Goal: Book appointment/travel/reservation

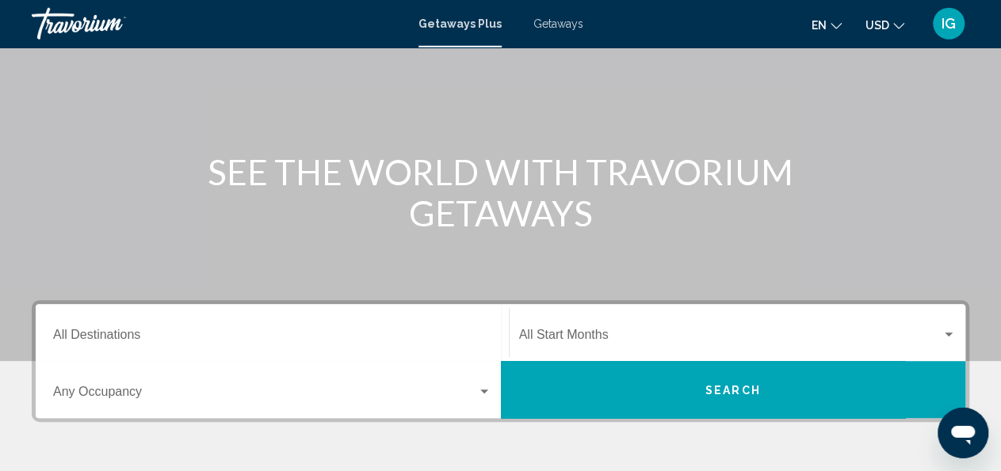
scroll to position [115, 0]
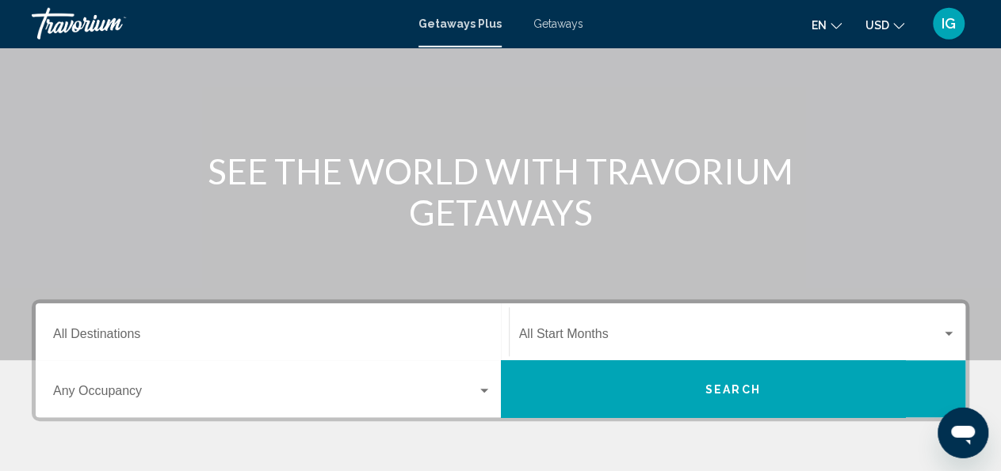
click at [553, 25] on span "Getaways" at bounding box center [558, 23] width 50 height 13
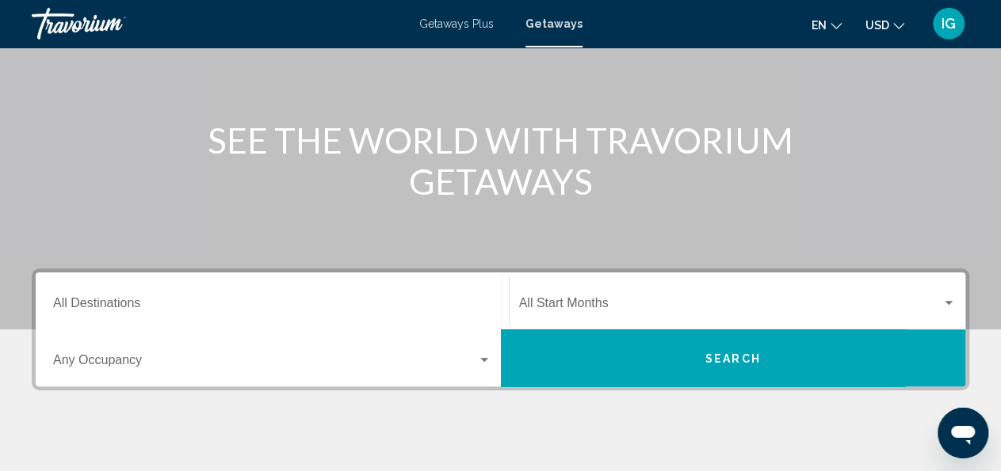
scroll to position [159, 0]
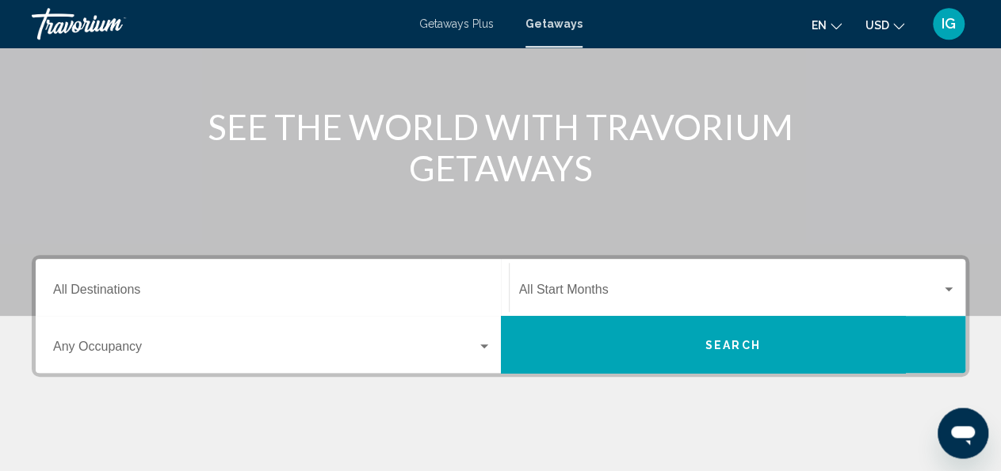
click at [74, 286] on input "Destination All Destinations" at bounding box center [272, 293] width 438 height 14
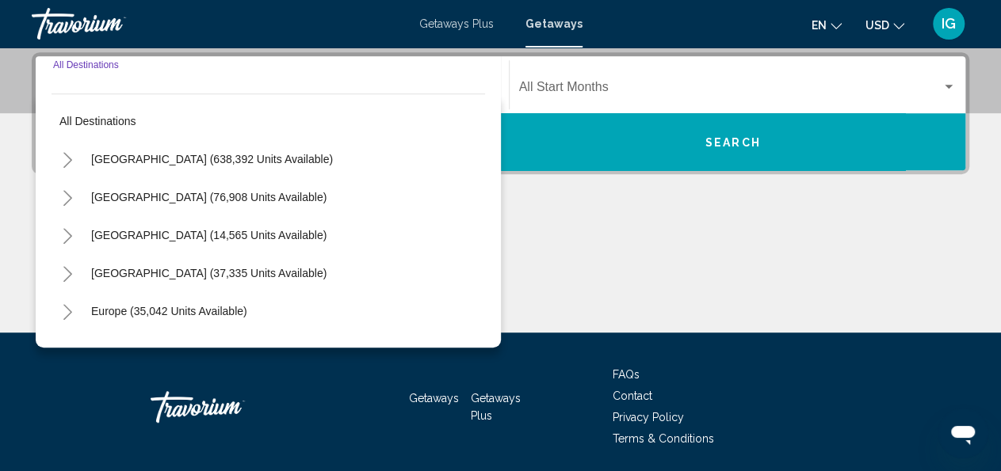
scroll to position [363, 0]
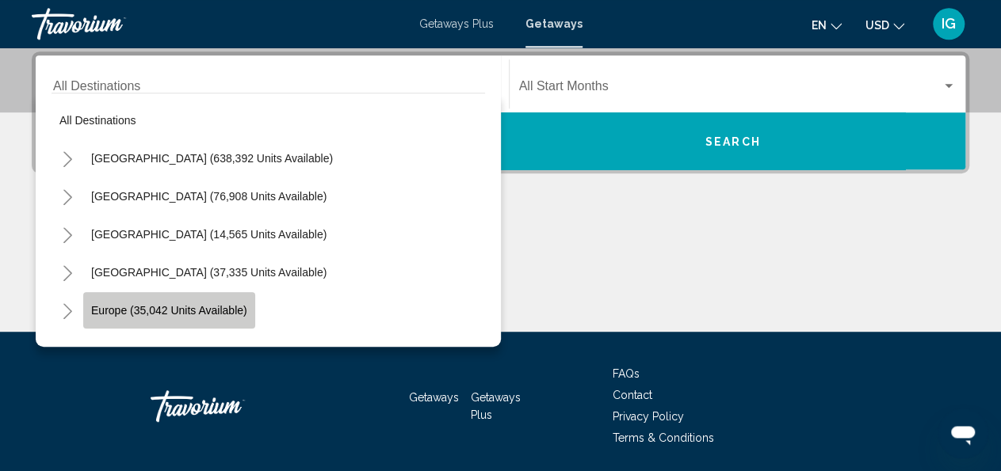
click at [112, 315] on span "Europe (35,042 units available)" at bounding box center [169, 310] width 156 height 13
type input "**********"
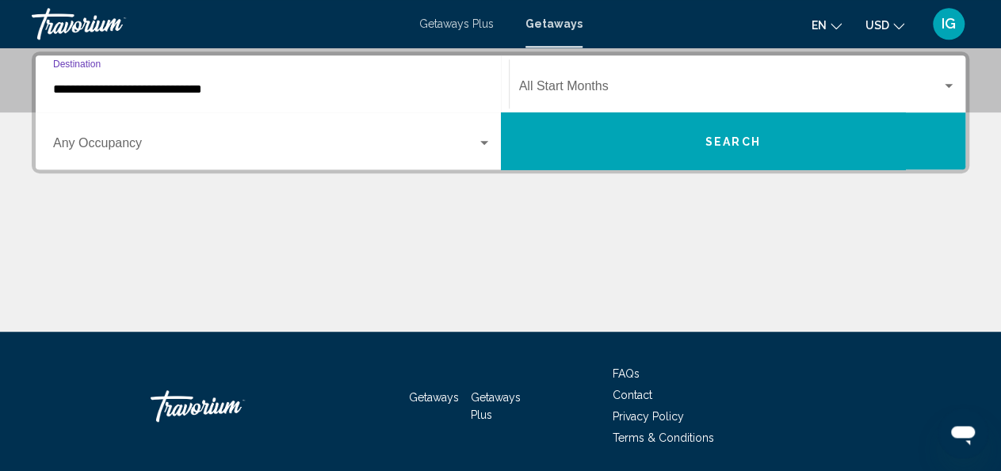
click at [120, 144] on span "Search widget" at bounding box center [265, 146] width 424 height 14
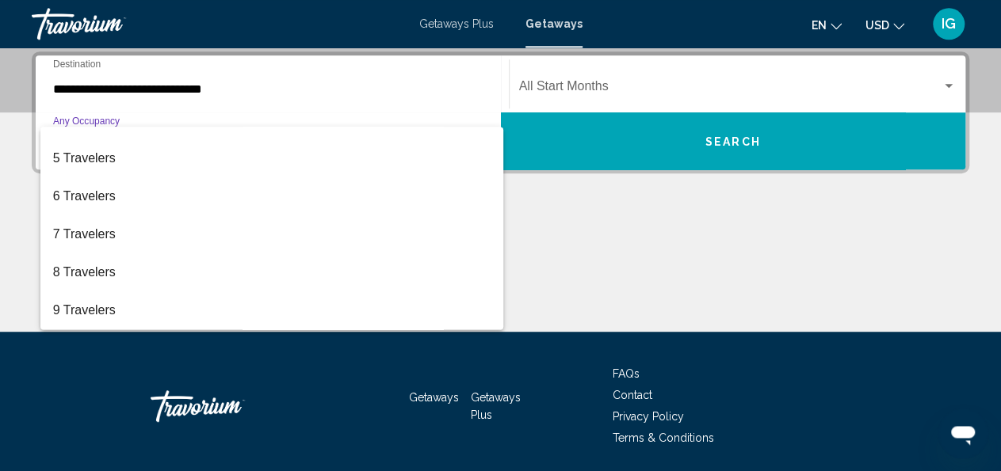
scroll to position [177, 0]
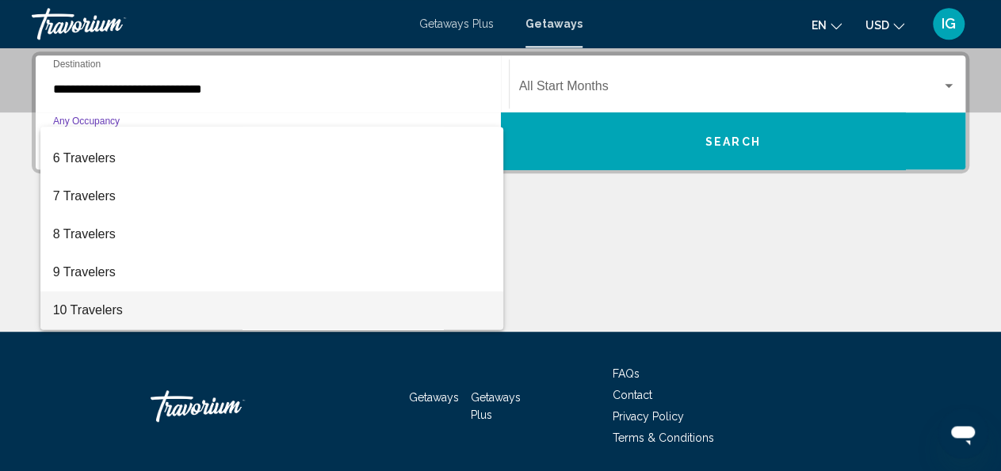
click at [86, 315] on span "10 Travelers" at bounding box center [272, 311] width 438 height 38
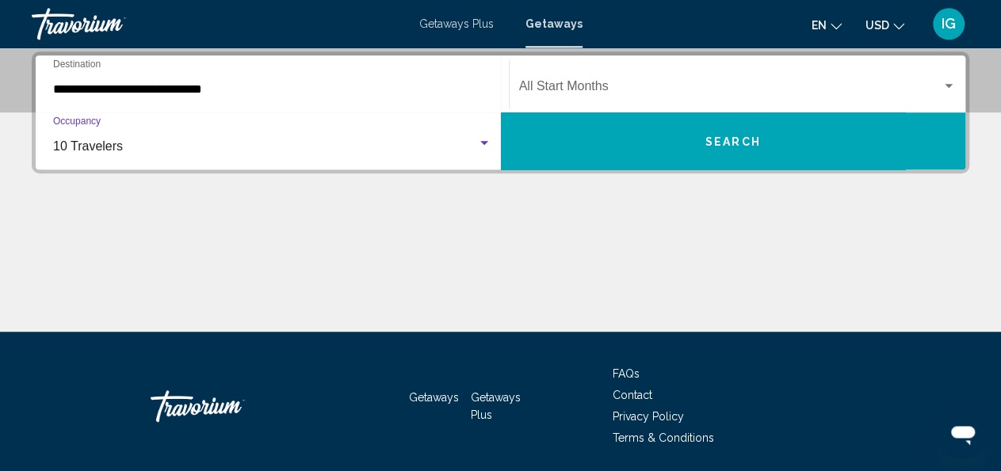
click at [947, 85] on div "Search widget" at bounding box center [949, 86] width 8 height 4
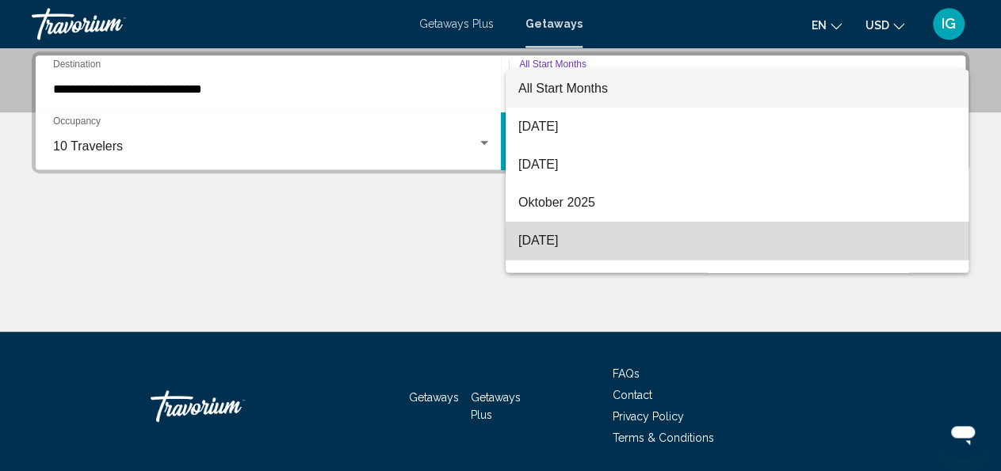
click at [827, 249] on span "[DATE]" at bounding box center [736, 241] width 437 height 38
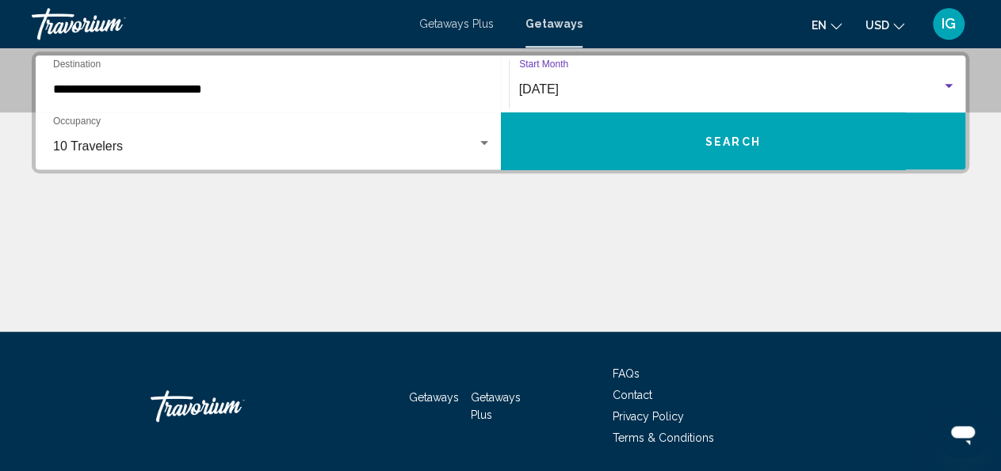
click at [731, 140] on span "Search" at bounding box center [732, 141] width 55 height 13
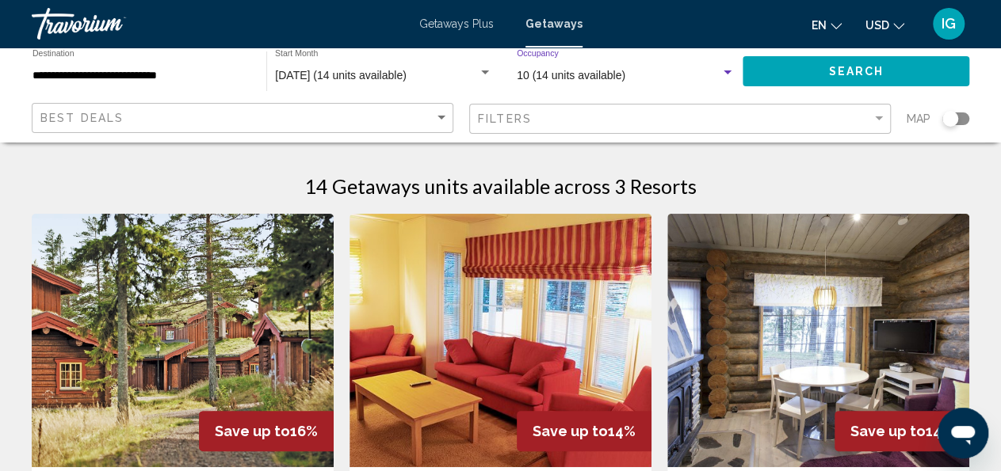
click at [727, 72] on div "Search widget" at bounding box center [727, 73] width 8 height 4
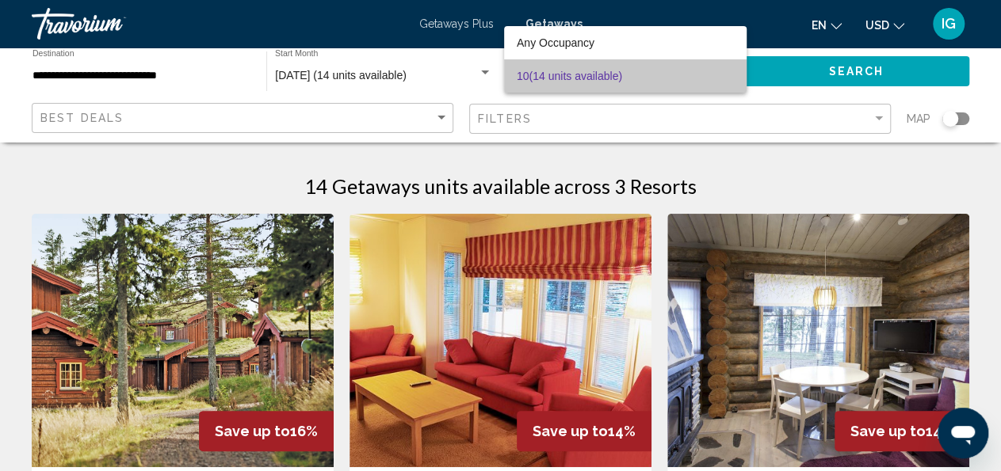
click at [727, 72] on span "10 (14 units available)" at bounding box center [626, 75] width 218 height 33
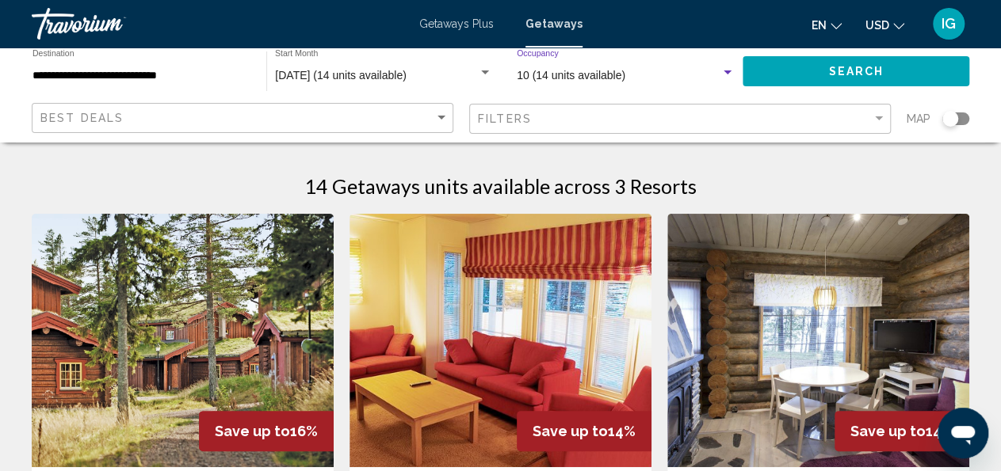
click at [590, 81] on span "10 (14 units available)" at bounding box center [571, 75] width 109 height 13
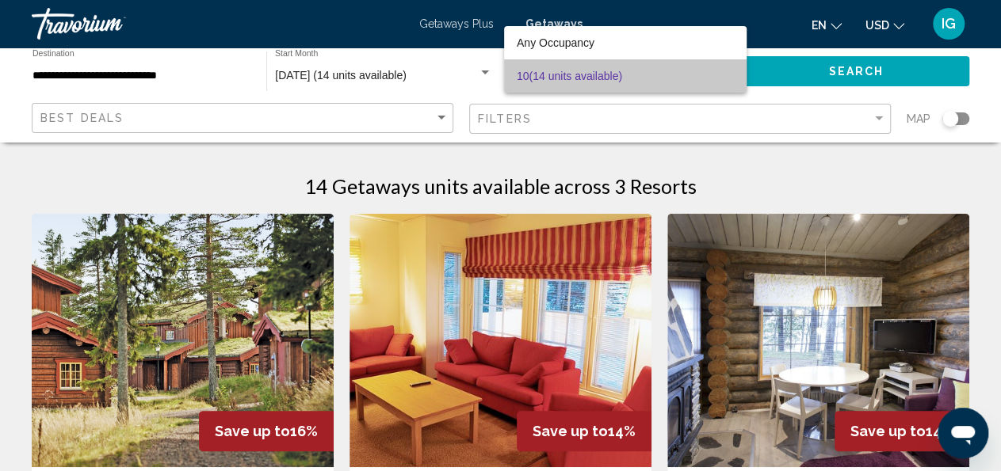
click at [590, 78] on span "10 (14 units available)" at bounding box center [626, 75] width 218 height 33
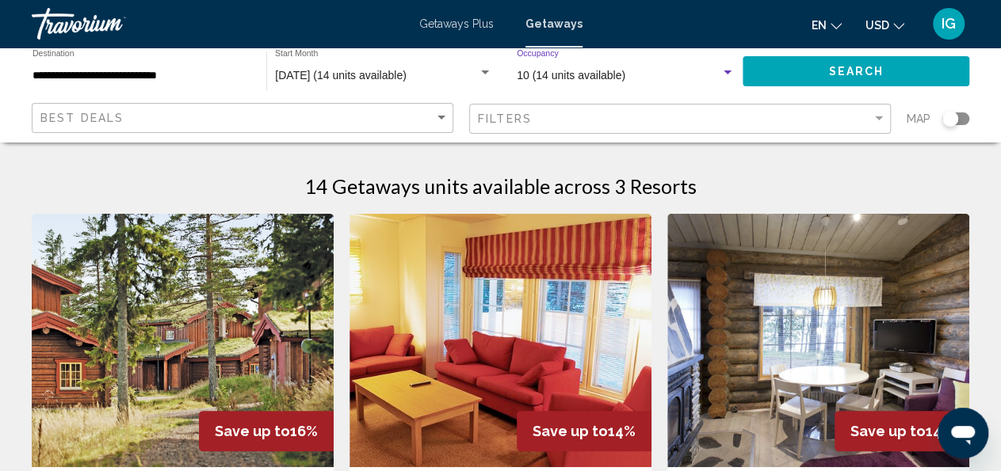
click at [590, 74] on span "10 (14 units available)" at bounding box center [571, 75] width 109 height 13
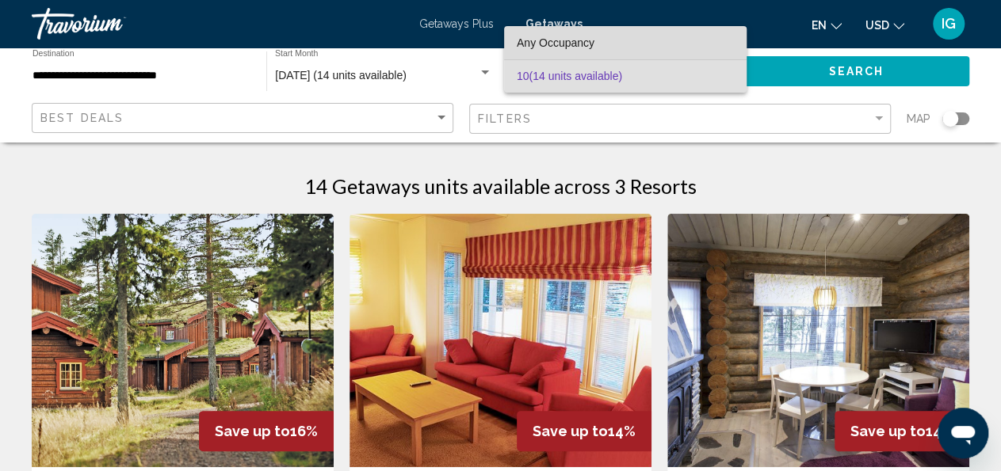
click at [587, 37] on span "Any Occupancy" at bounding box center [556, 42] width 78 height 13
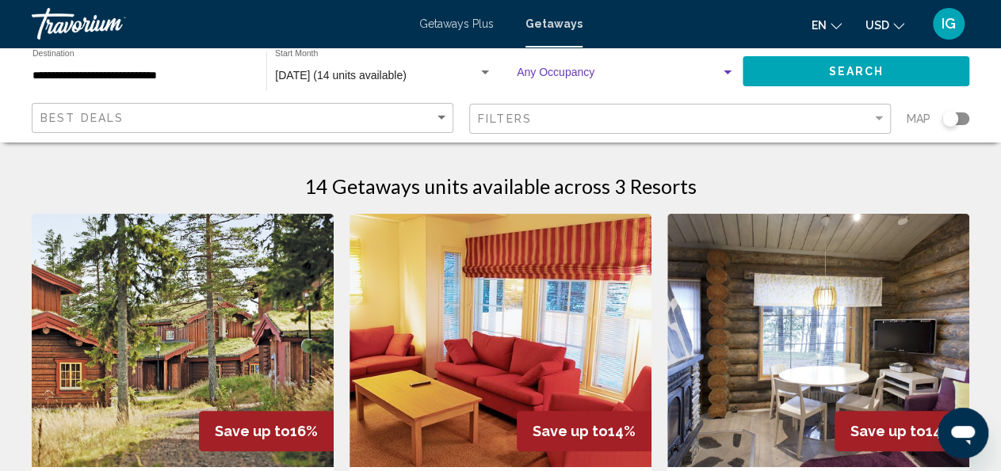
click at [196, 355] on img "Main content" at bounding box center [183, 341] width 302 height 254
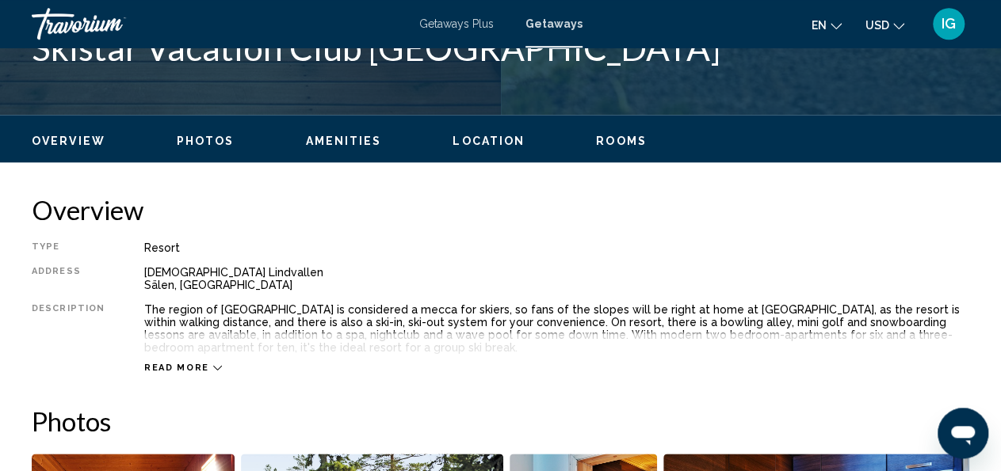
scroll to position [667, 0]
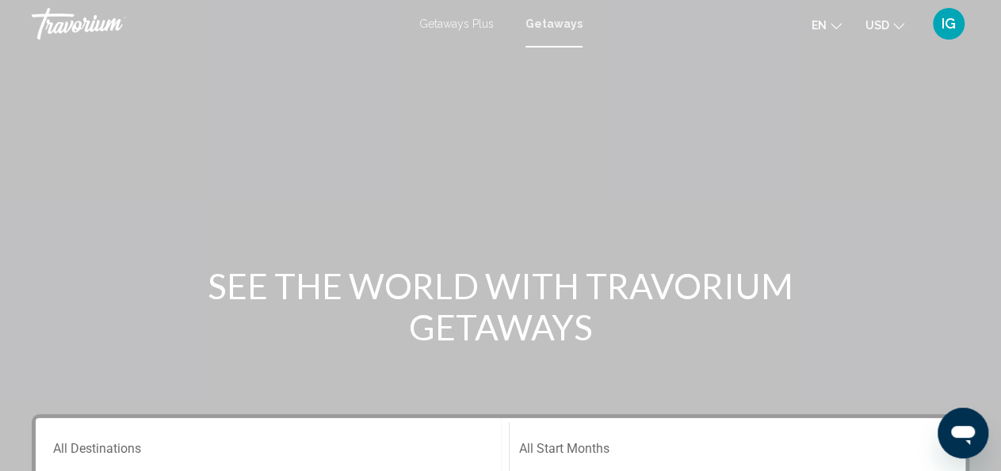
click at [450, 21] on span "Getaways Plus" at bounding box center [456, 23] width 74 height 13
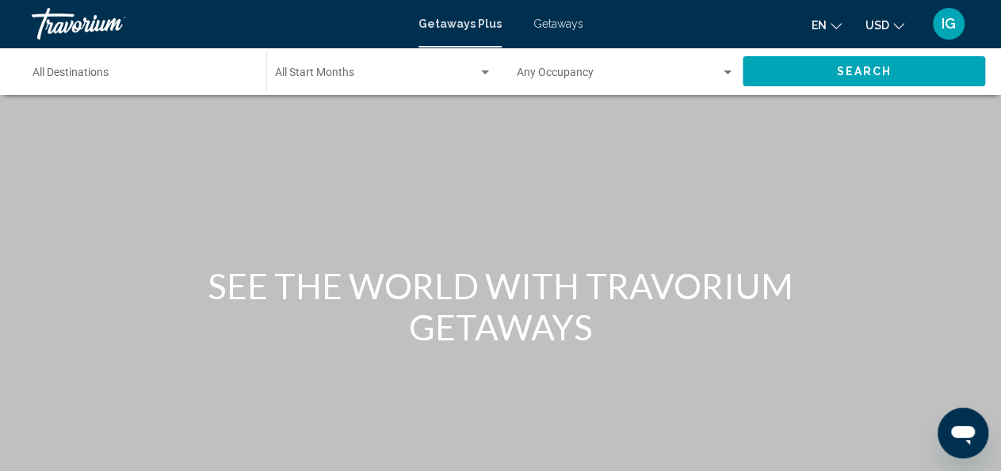
scroll to position [417, 0]
